Goal: Task Accomplishment & Management: Manage account settings

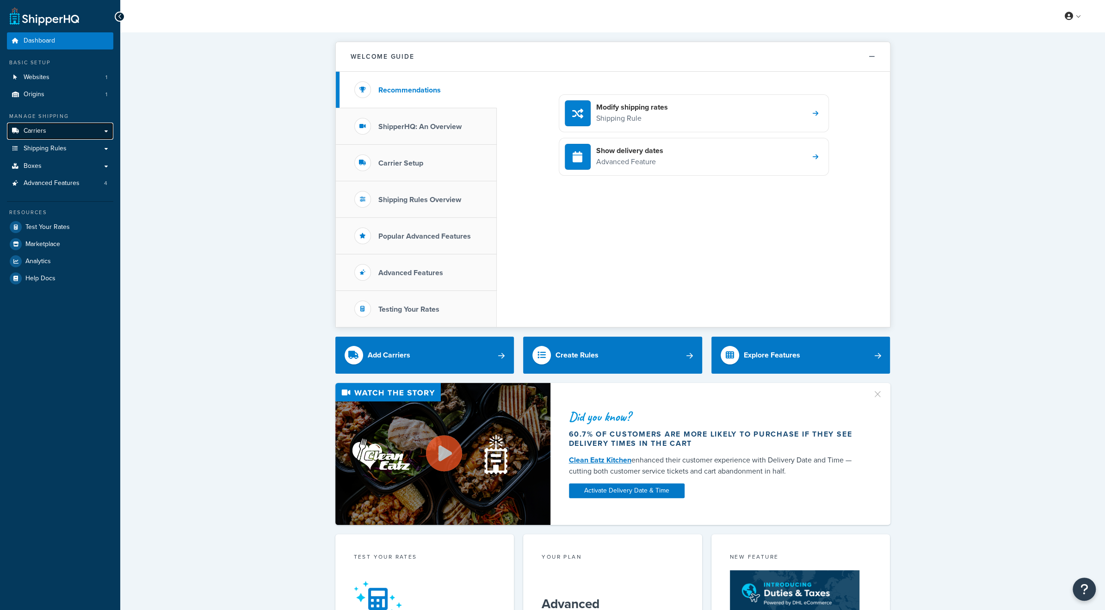
drag, startPoint x: 0, startPoint y: 0, endPoint x: 51, endPoint y: 135, distance: 144.7
click at [51, 135] on link "Carriers" at bounding box center [60, 131] width 106 height 17
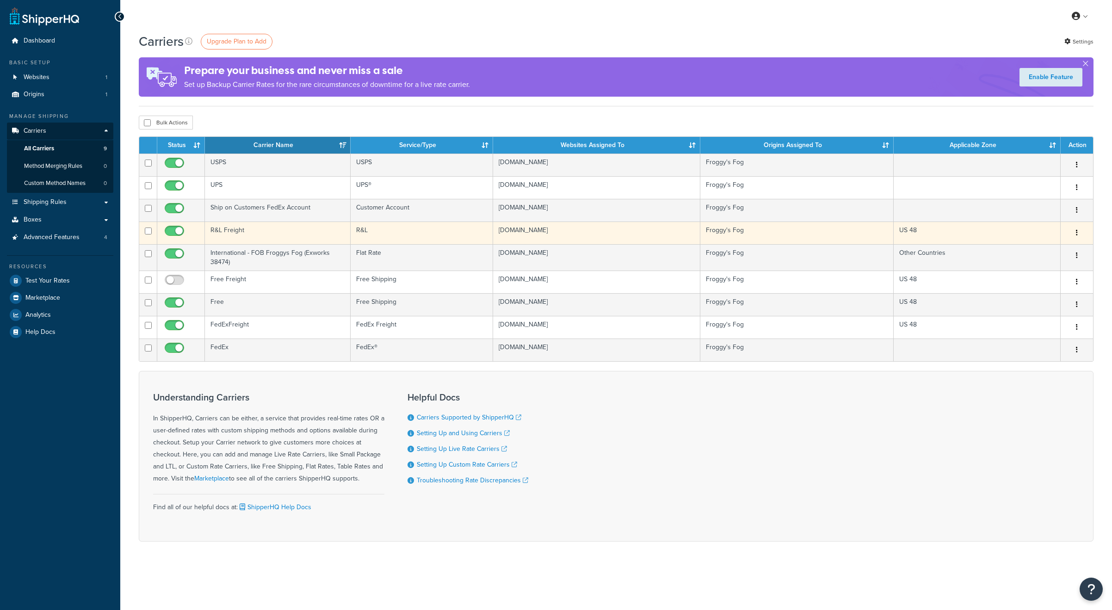
click at [283, 230] on td "R&L Freight" at bounding box center [278, 232] width 146 height 23
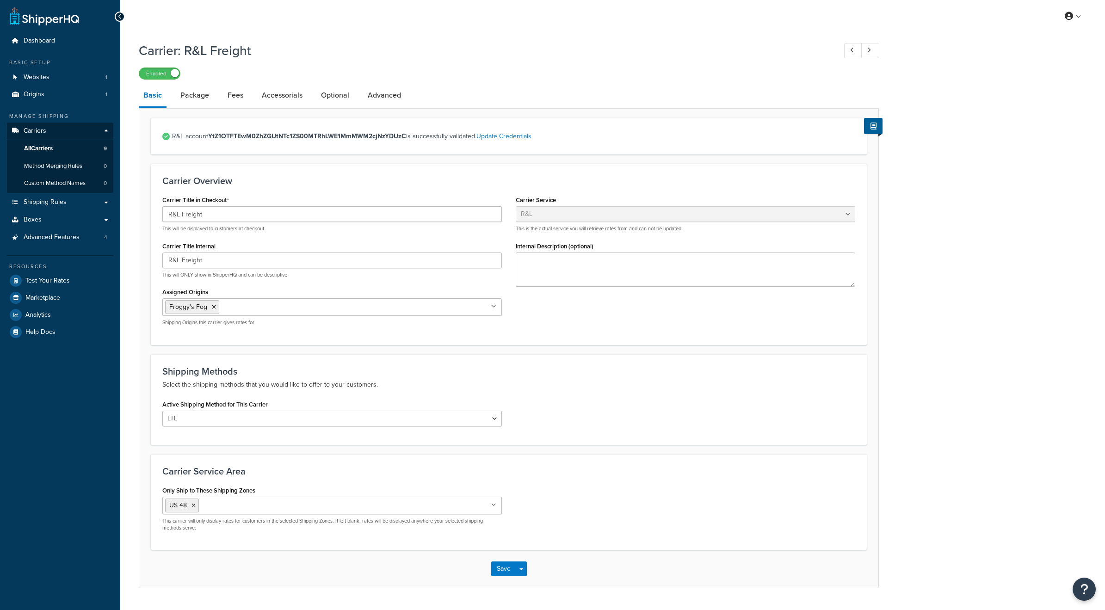
select select "rlFreight"
click at [386, 94] on link "Advanced" at bounding box center [384, 95] width 43 height 22
select select "false"
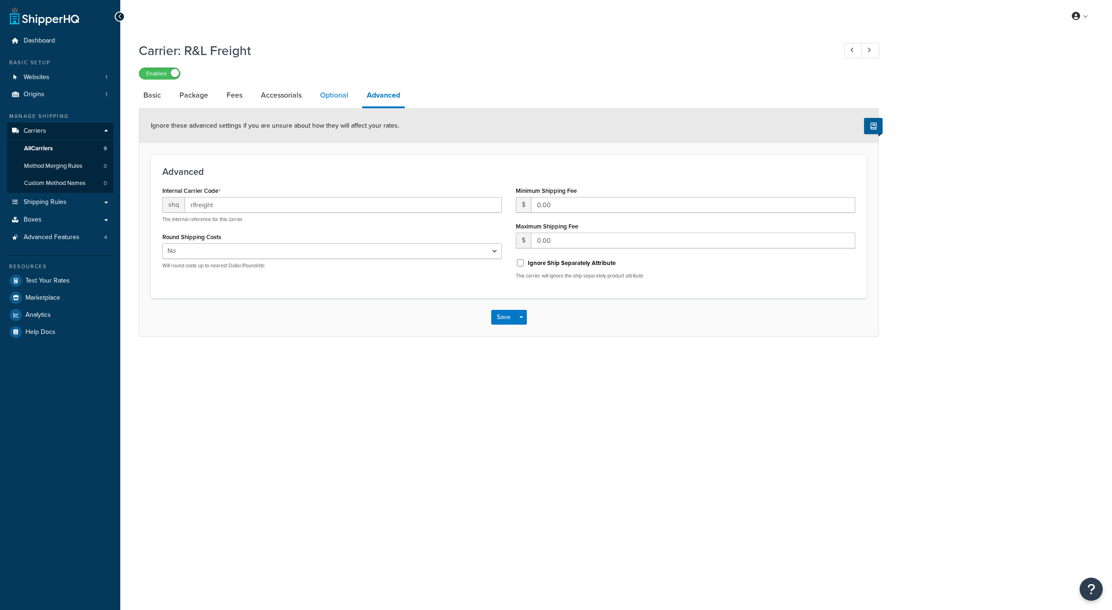
click at [338, 94] on link "Optional" at bounding box center [333, 95] width 37 height 22
select select "55"
select select "508"
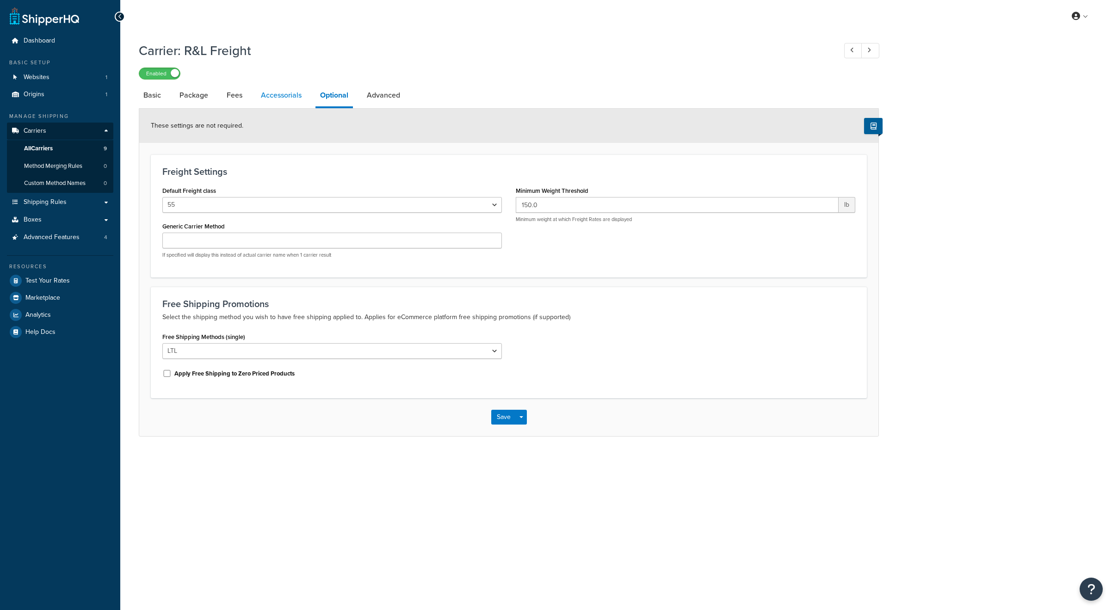
click at [278, 98] on link "Accessorials" at bounding box center [281, 95] width 50 height 22
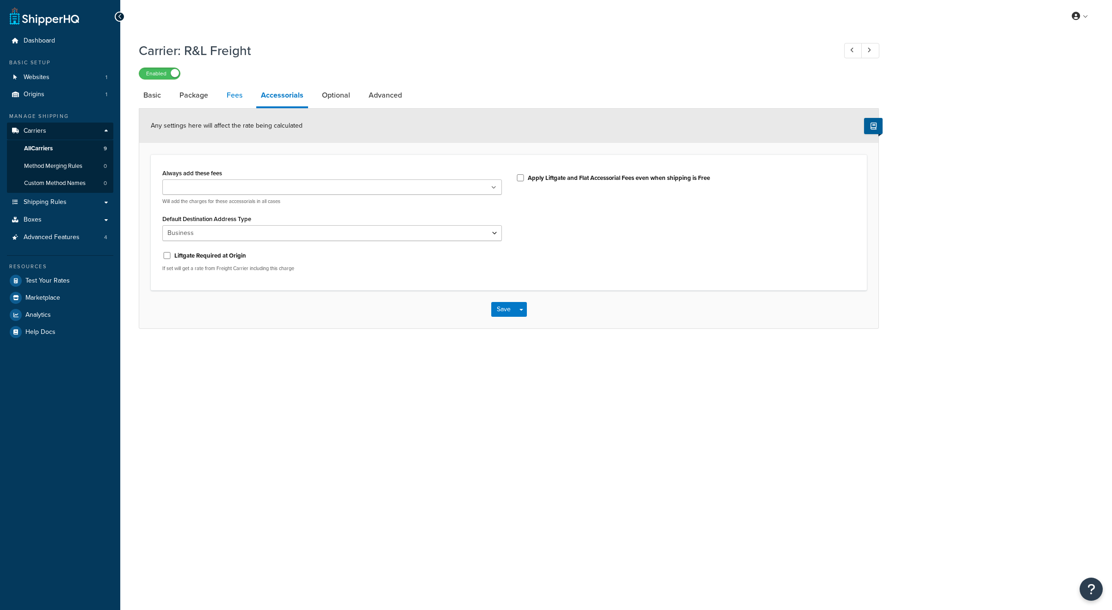
click at [239, 99] on link "Fees" at bounding box center [234, 95] width 25 height 22
select select "AFTER"
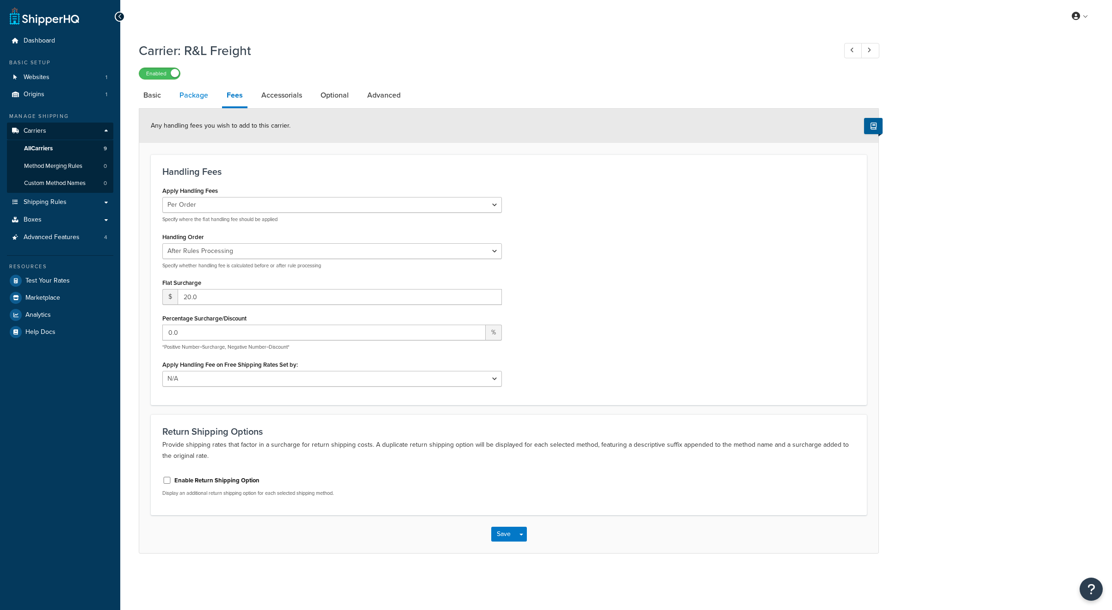
click at [193, 97] on link "Package" at bounding box center [194, 95] width 38 height 22
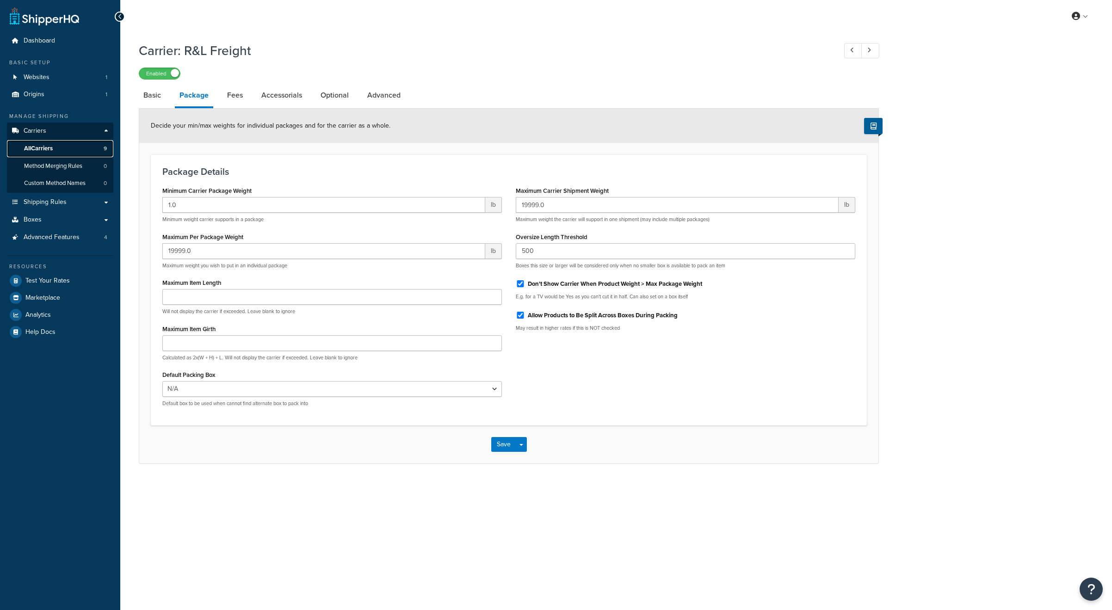
click at [53, 149] on span "All Carriers" at bounding box center [38, 149] width 29 height 8
